Goal: Transaction & Acquisition: Subscribe to service/newsletter

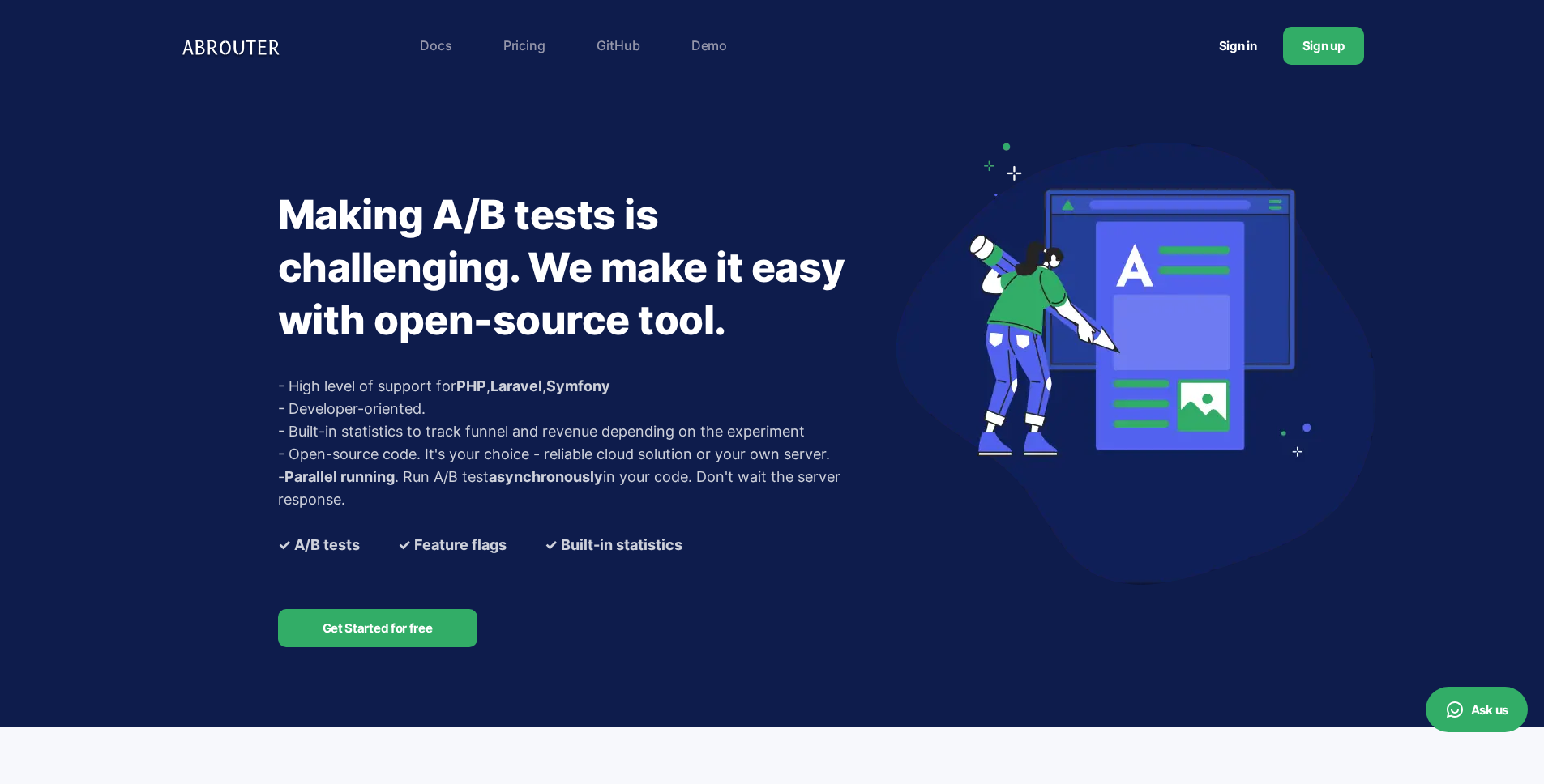
click at [530, 48] on link "Pricing" at bounding box center [524, 45] width 58 height 33
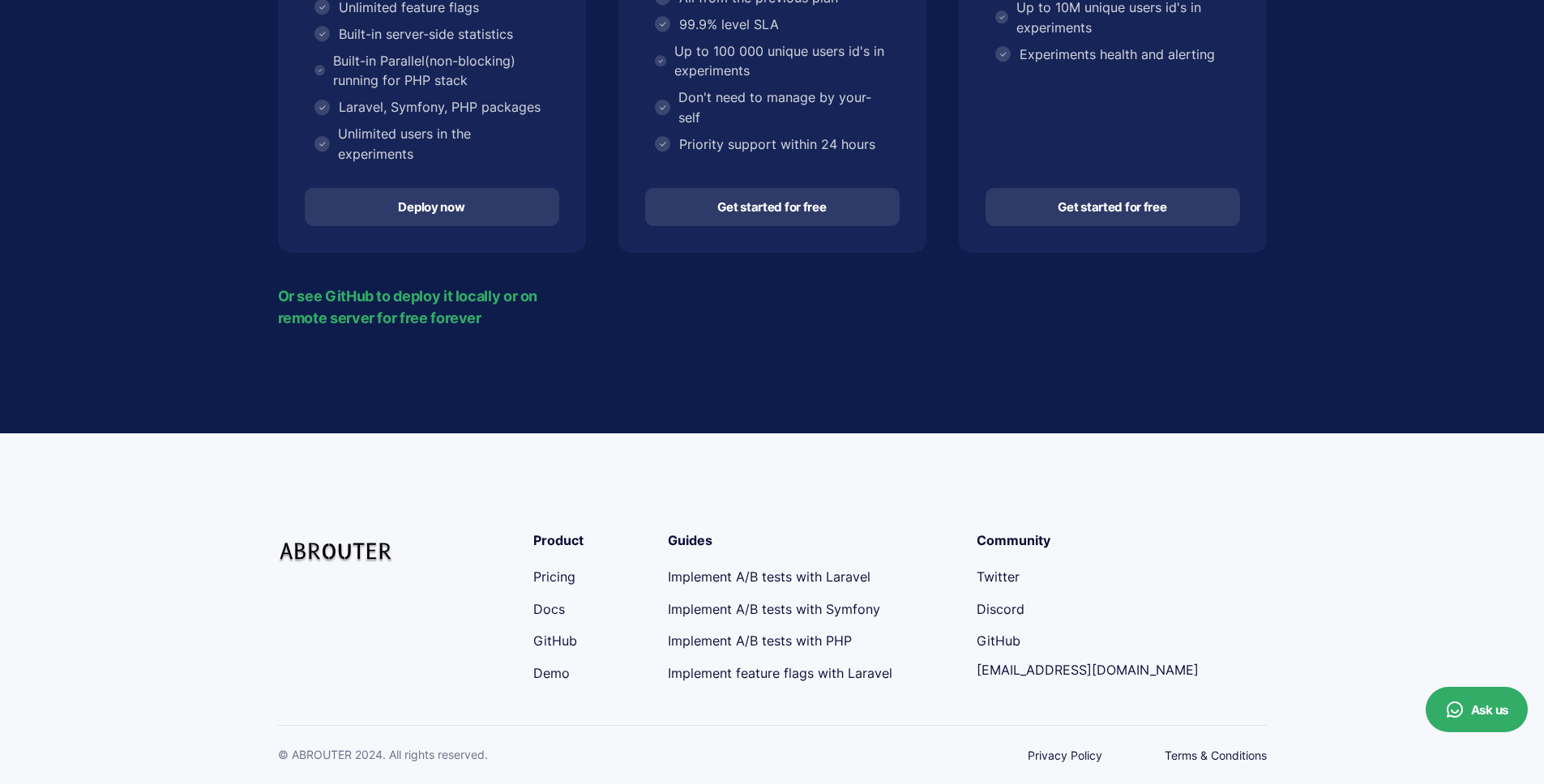
scroll to position [559, 0]
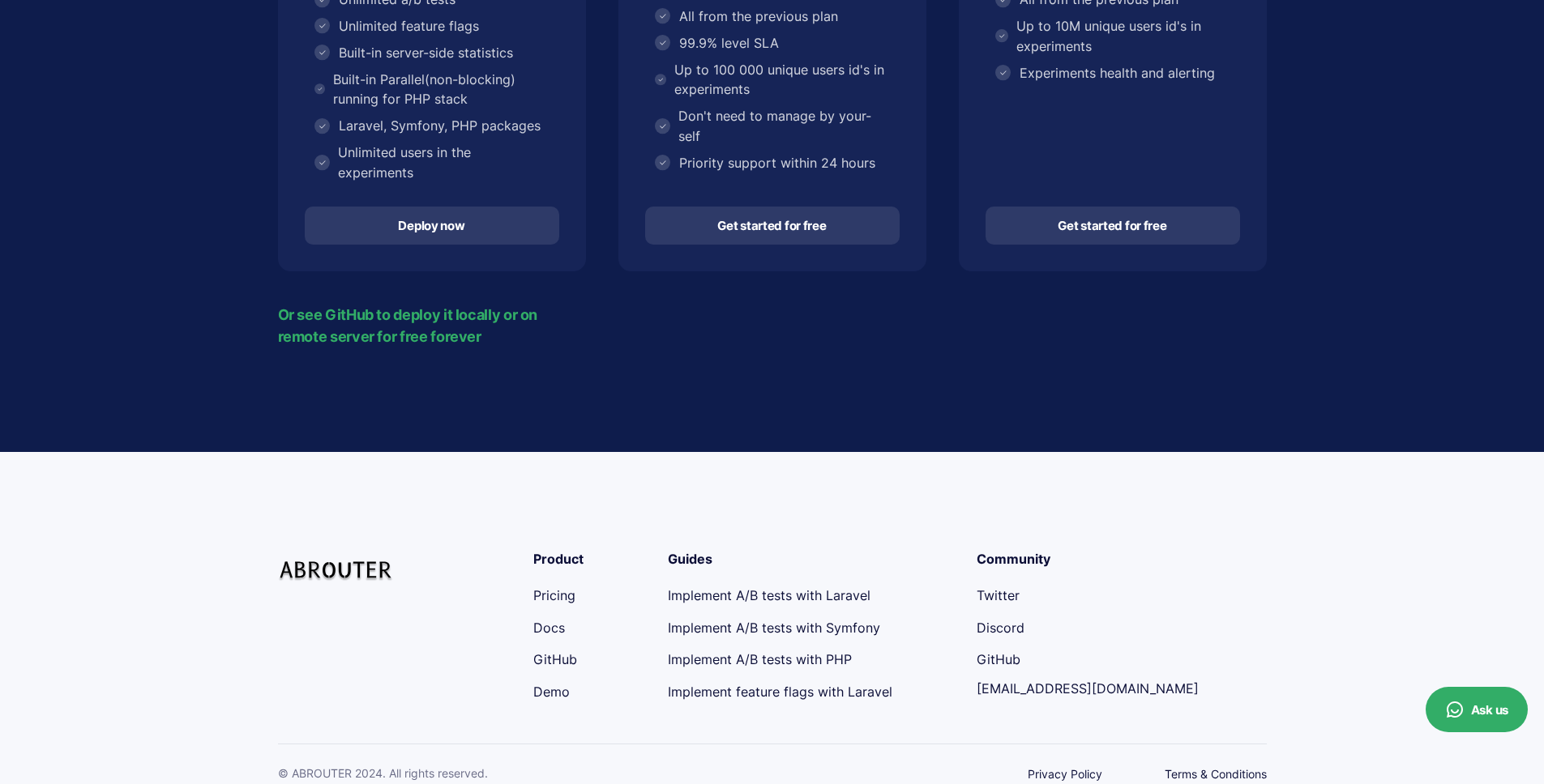
click at [443, 210] on link "Deploy now" at bounding box center [432, 225] width 255 height 38
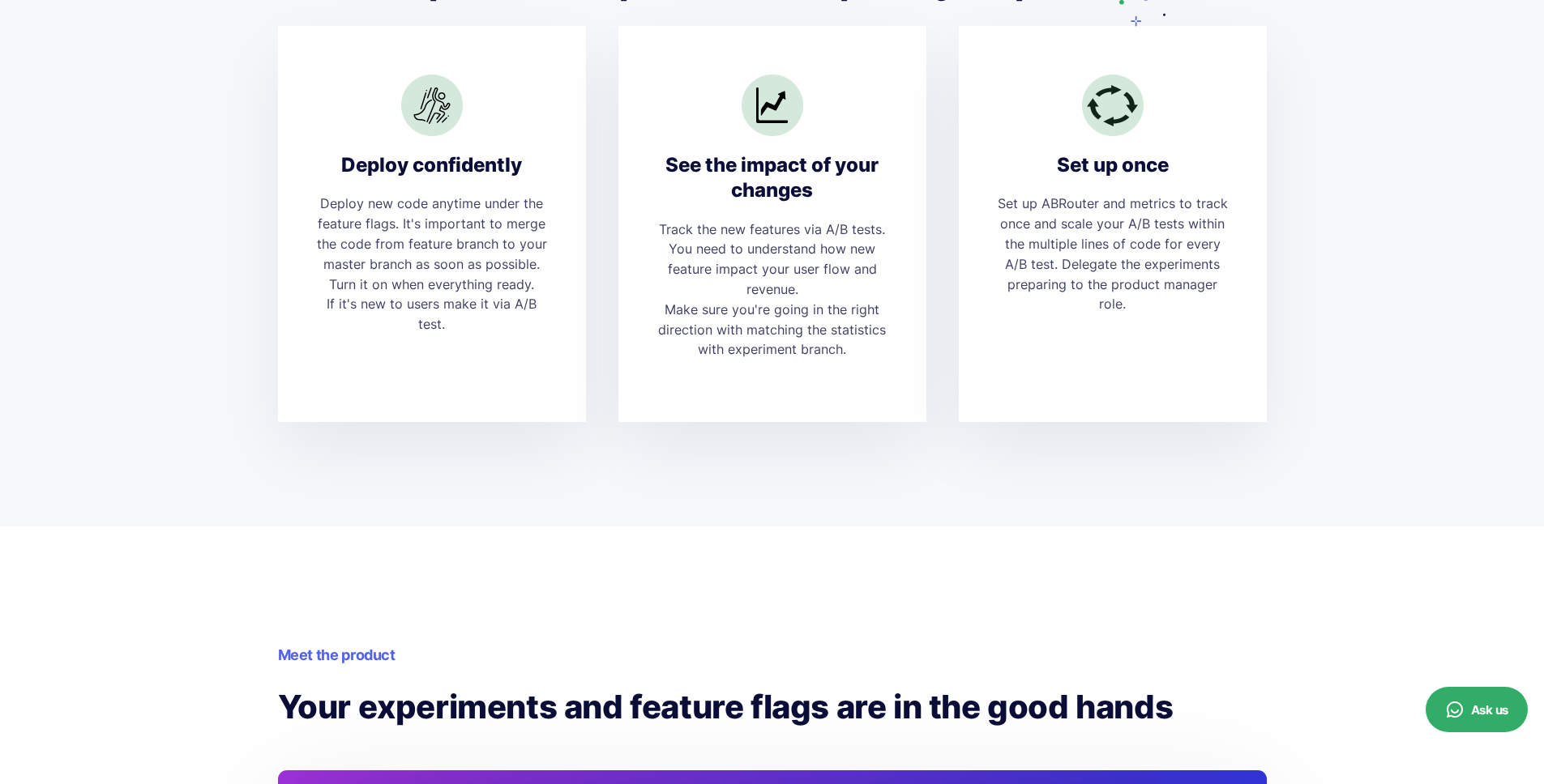
scroll to position [703, 0]
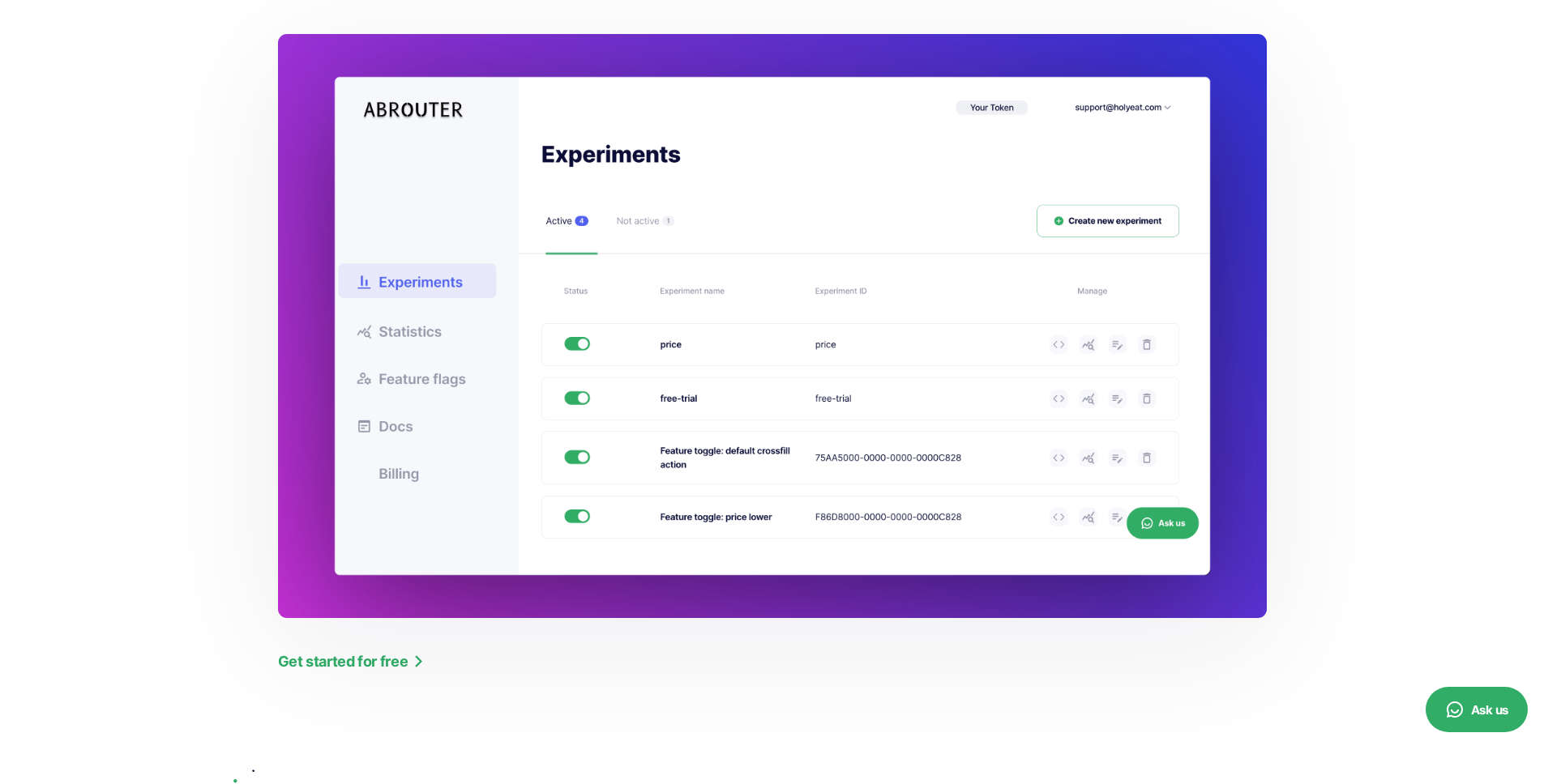
scroll to position [1690, 0]
